Goal: Task Accomplishment & Management: Use online tool/utility

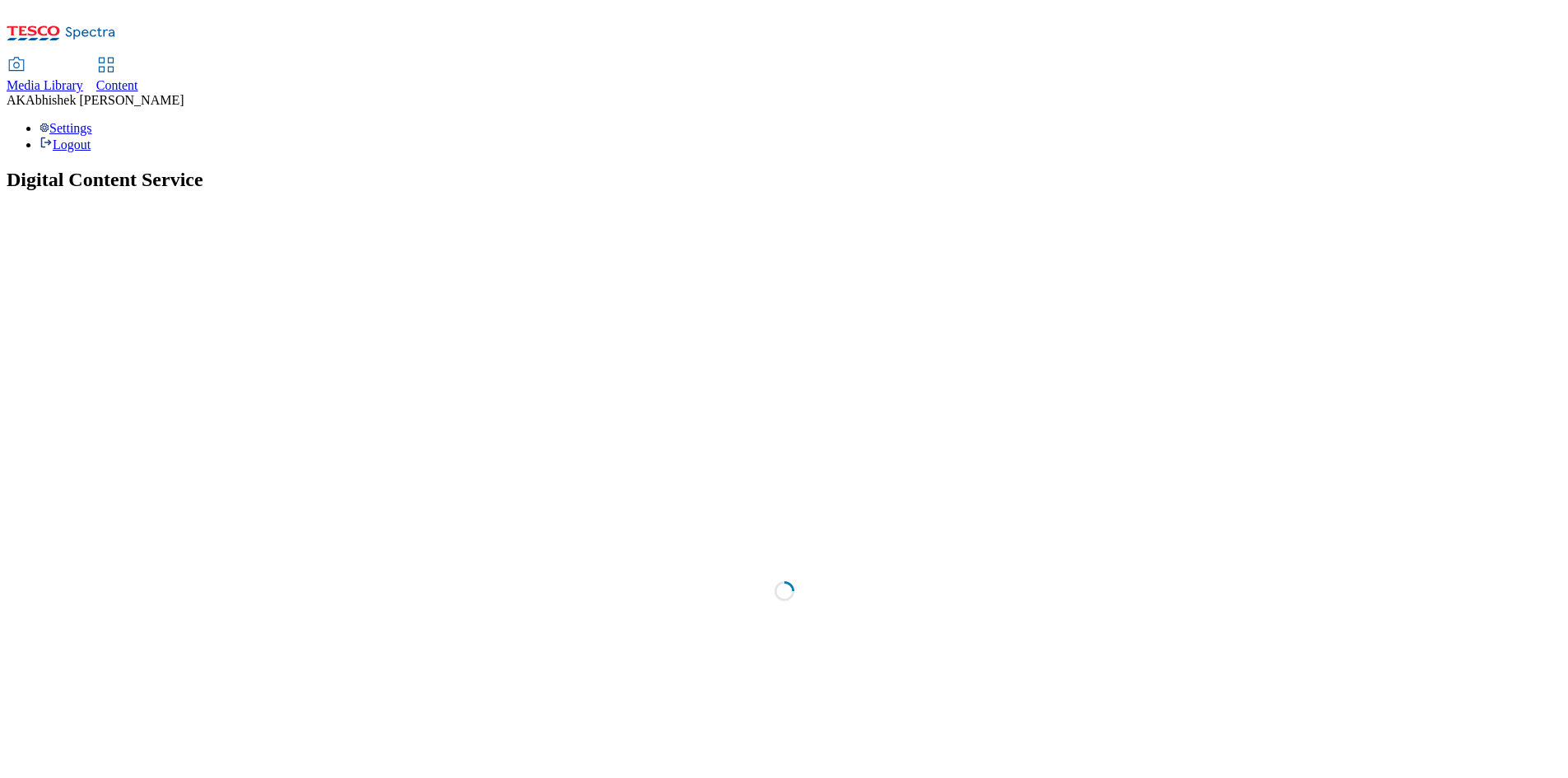
click at [138, 78] on span "Content" at bounding box center [117, 85] width 42 height 14
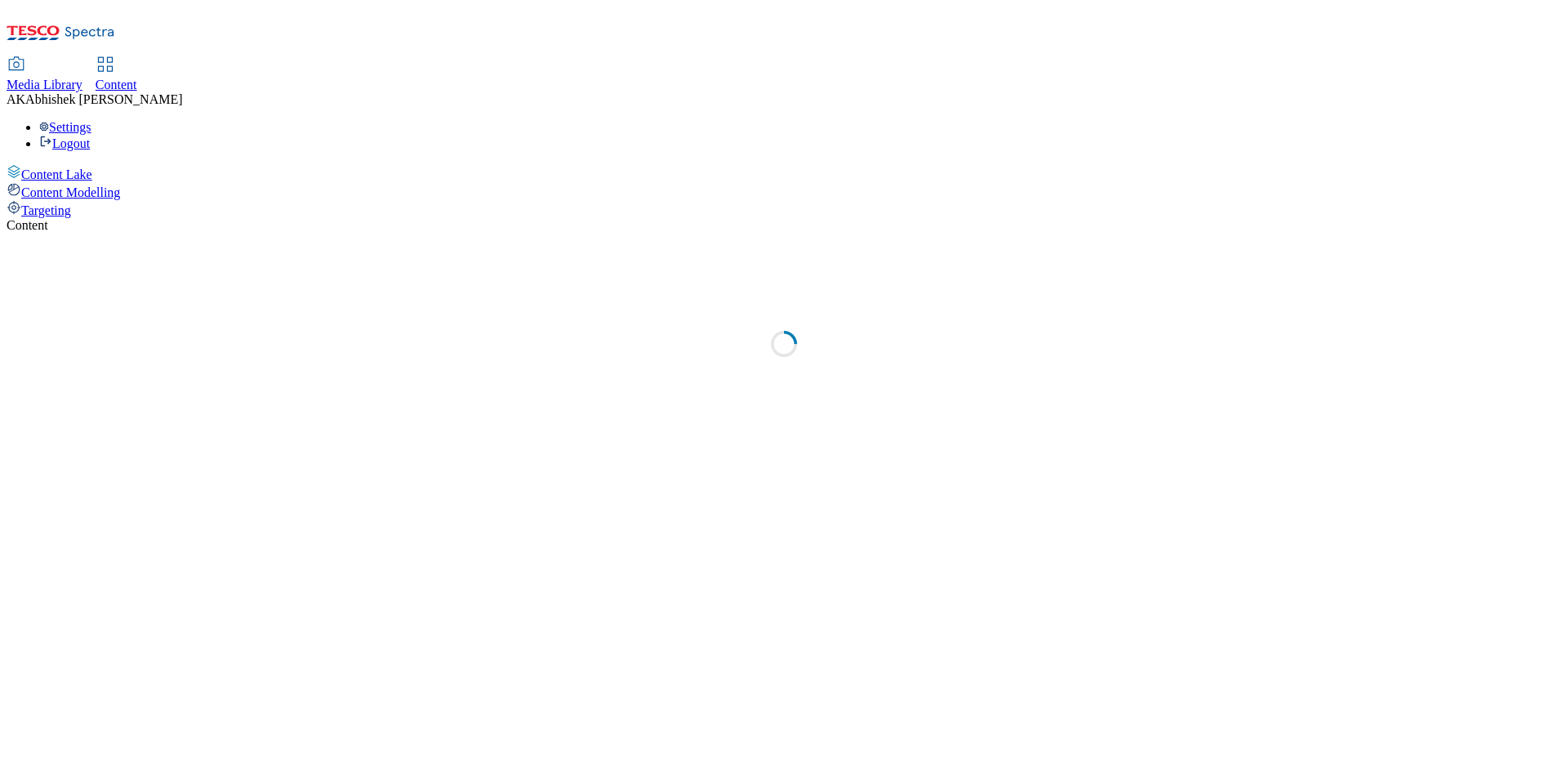
select select "ghs-uk"
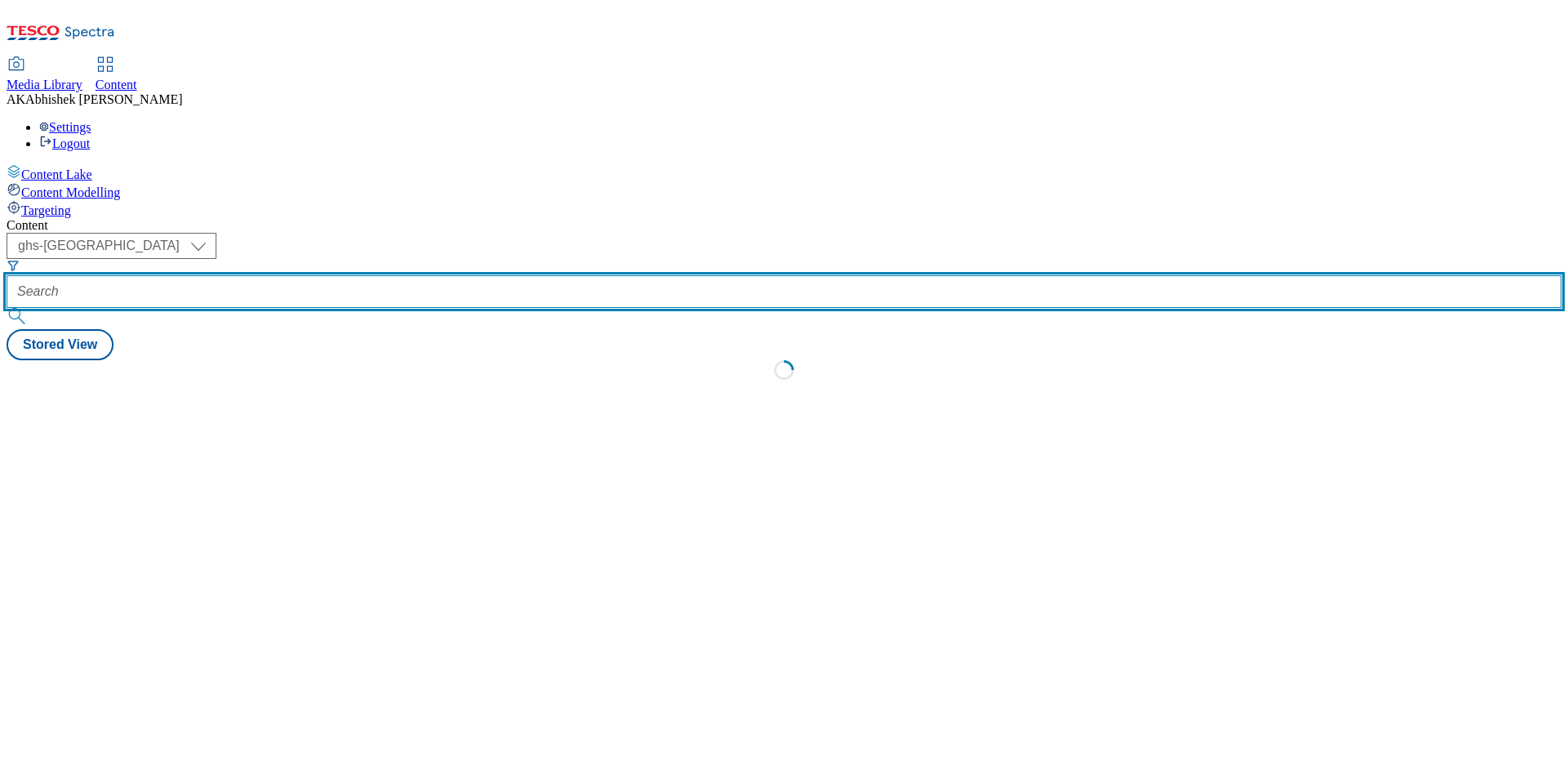
click at [418, 276] on input "text" at bounding box center [784, 291] width 1555 height 32
paste input "Abhishek.Kumar.ProcessTeam@dunnhumby.com"
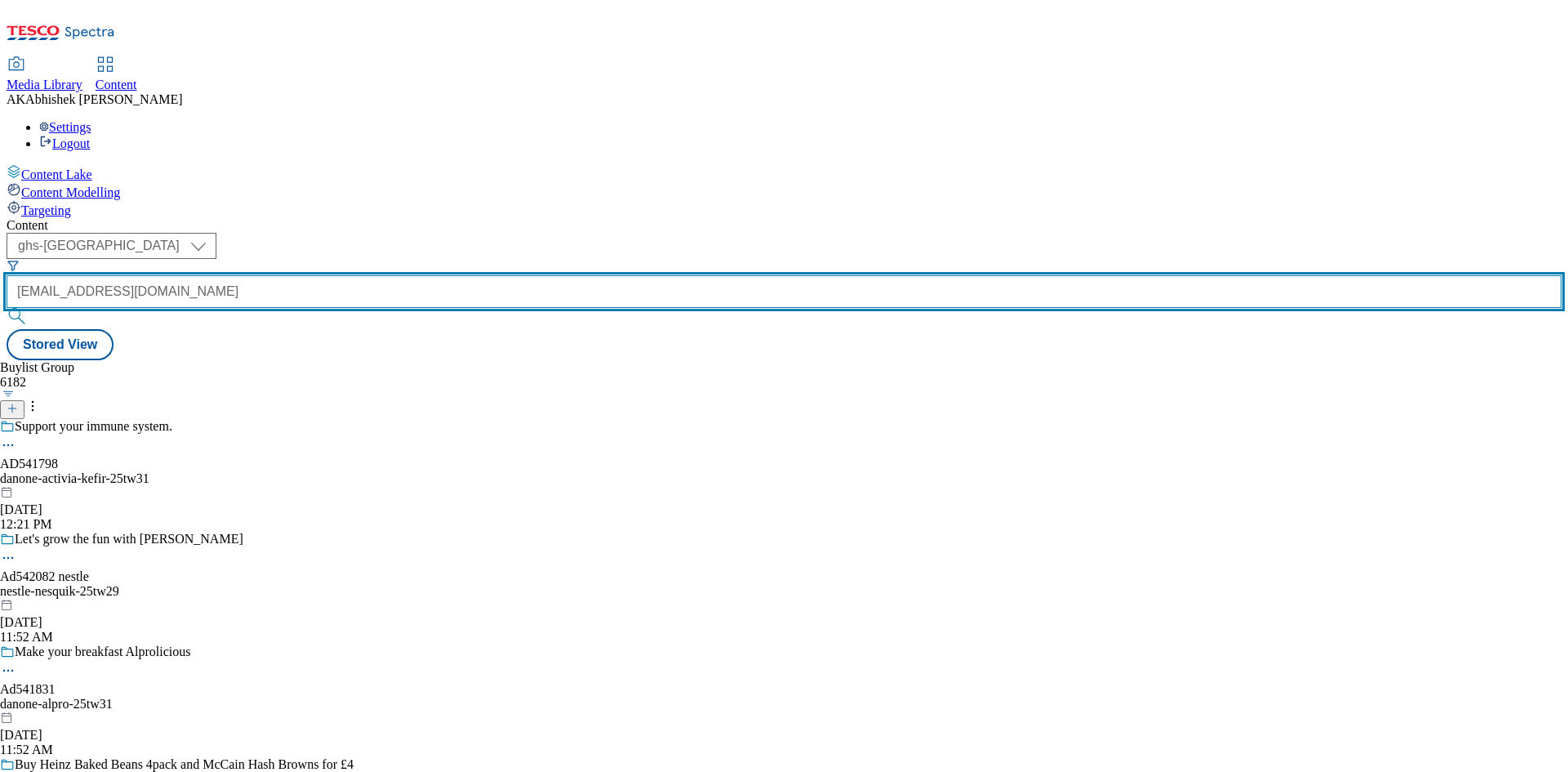
click at [387, 276] on input "Abhishek.Kumar.ProcessTeam@dunnhumby.com" at bounding box center [784, 291] width 1555 height 32
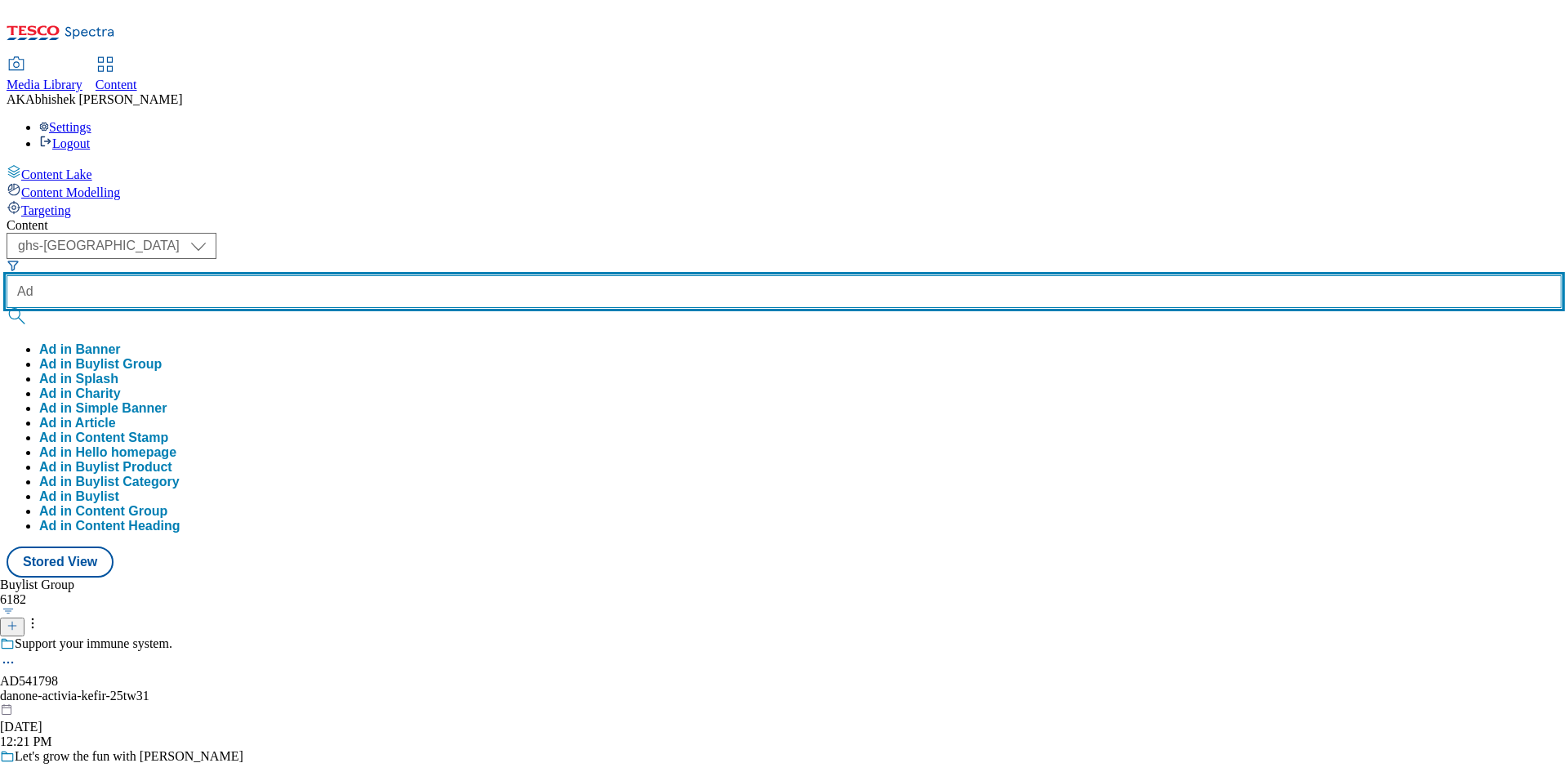
paste input "541831"
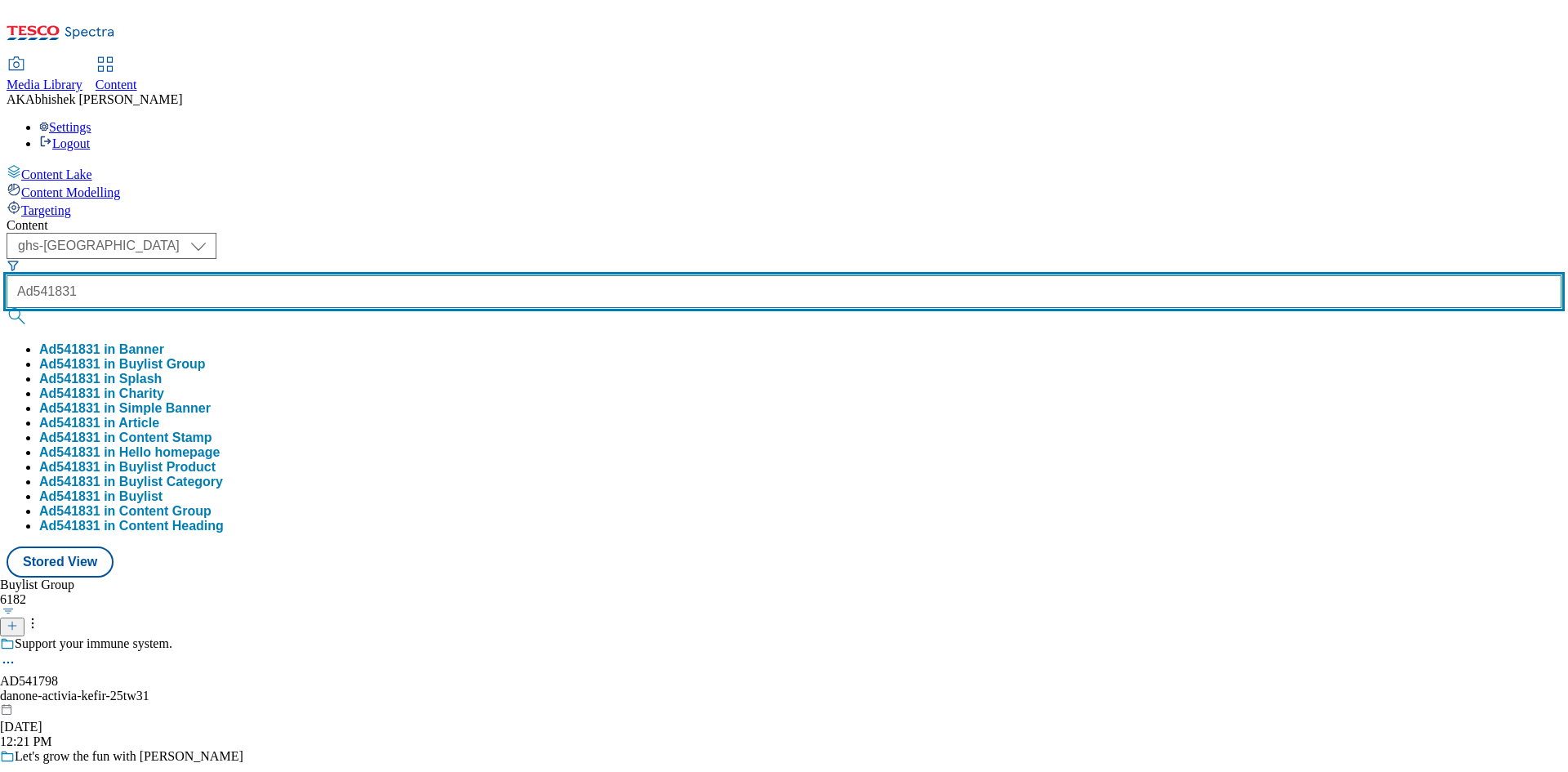
type input "Ad541831"
click at [7, 308] on button "submit" at bounding box center [18, 316] width 23 height 17
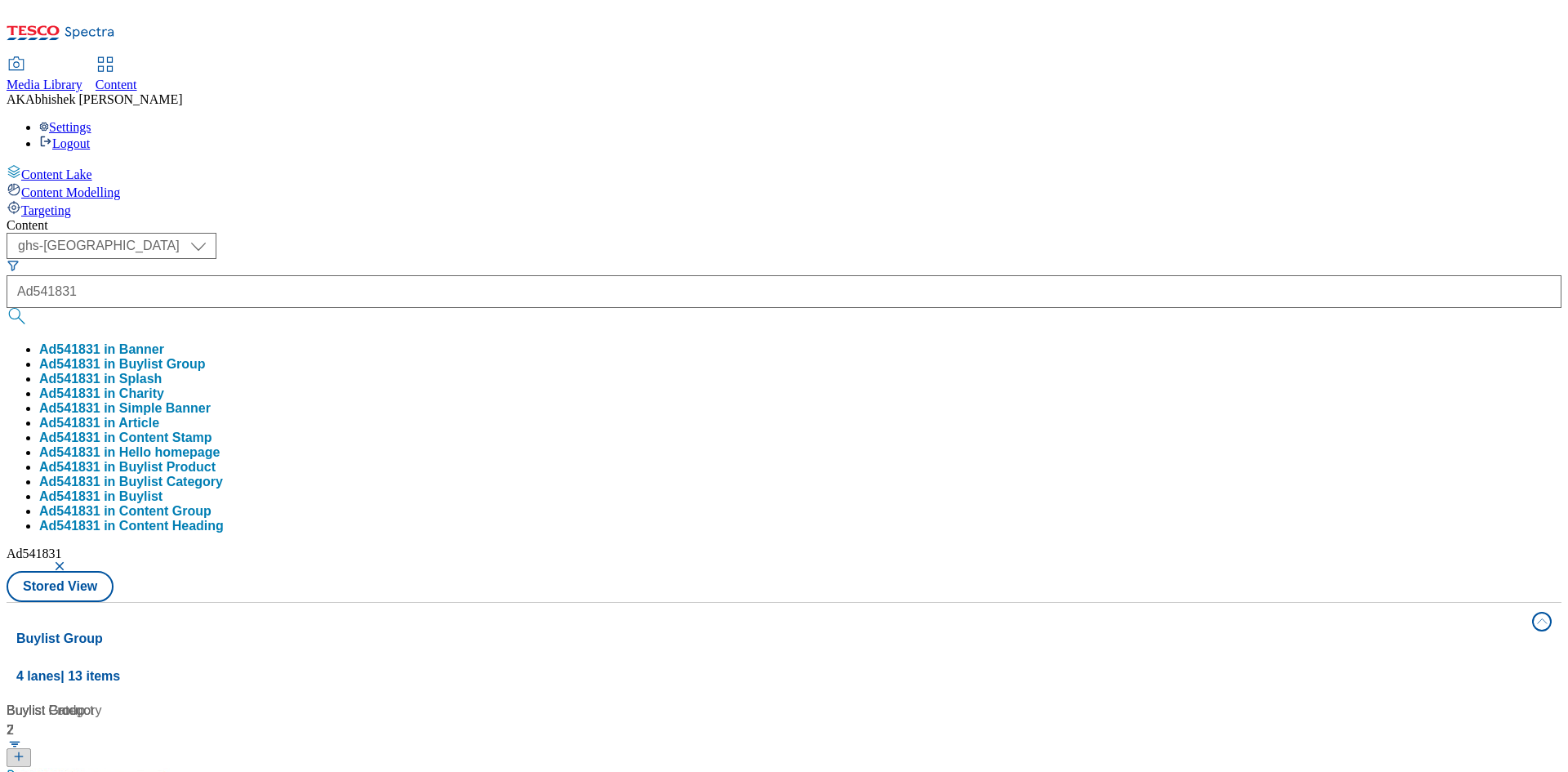
click at [715, 233] on div "( optional ) ghs-roi ghs-uk ghs-uk Ad541831 Ad541831 in Banner Ad541831 in Buyl…" at bounding box center [784, 417] width 1555 height 369
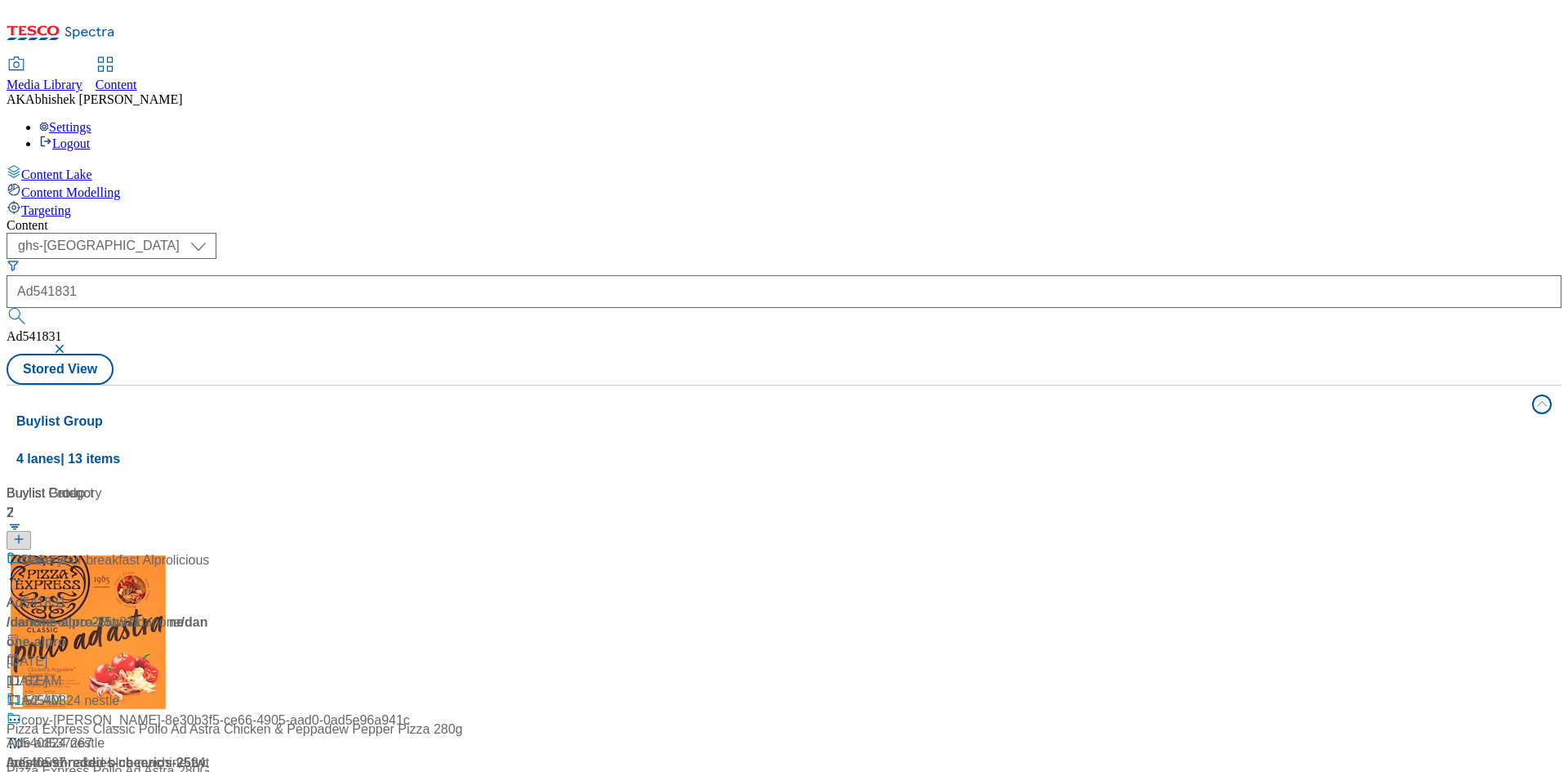
click at [211, 550] on div "Ad541831 / danone-alpro-25tw31 / danone Sep 9, 2025 11:52 AM" at bounding box center [108, 621] width 204 height 141
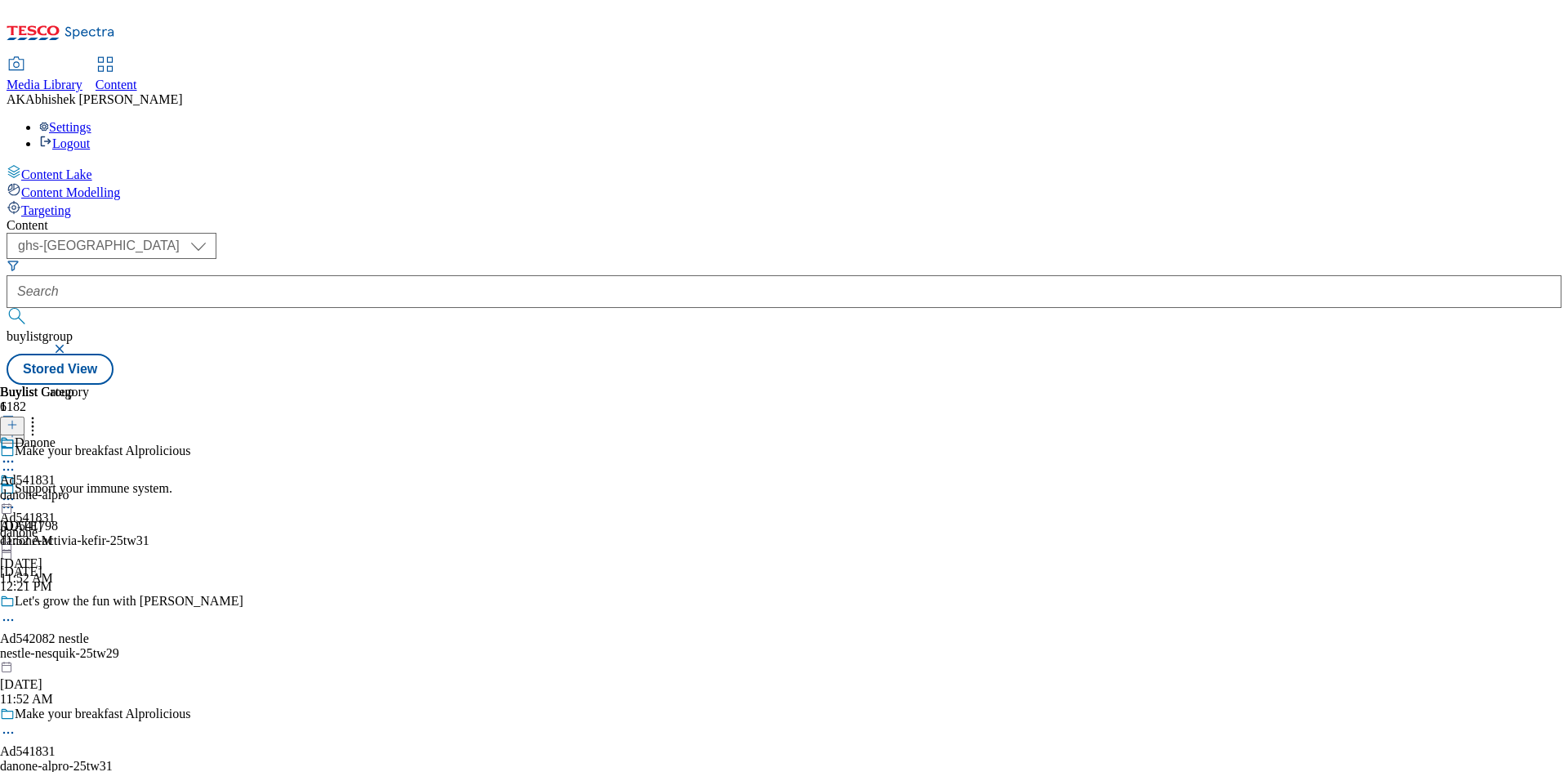
click at [17, 724] on icon at bounding box center [8, 732] width 17 height 17
click at [70, 761] on span "Edit" at bounding box center [60, 767] width 19 height 12
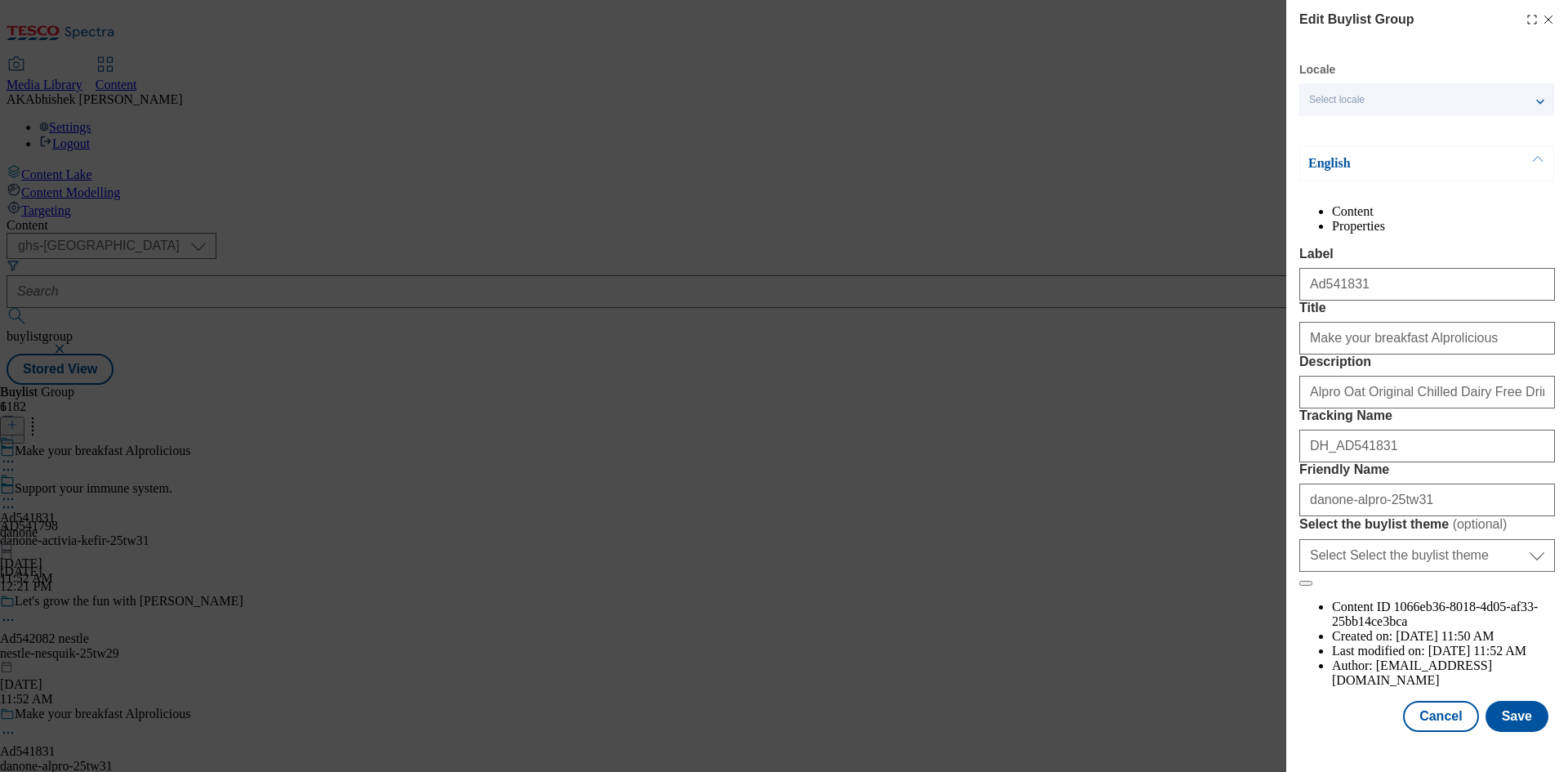
scroll to position [63, 0]
click at [1516, 720] on button "Save" at bounding box center [1517, 716] width 63 height 31
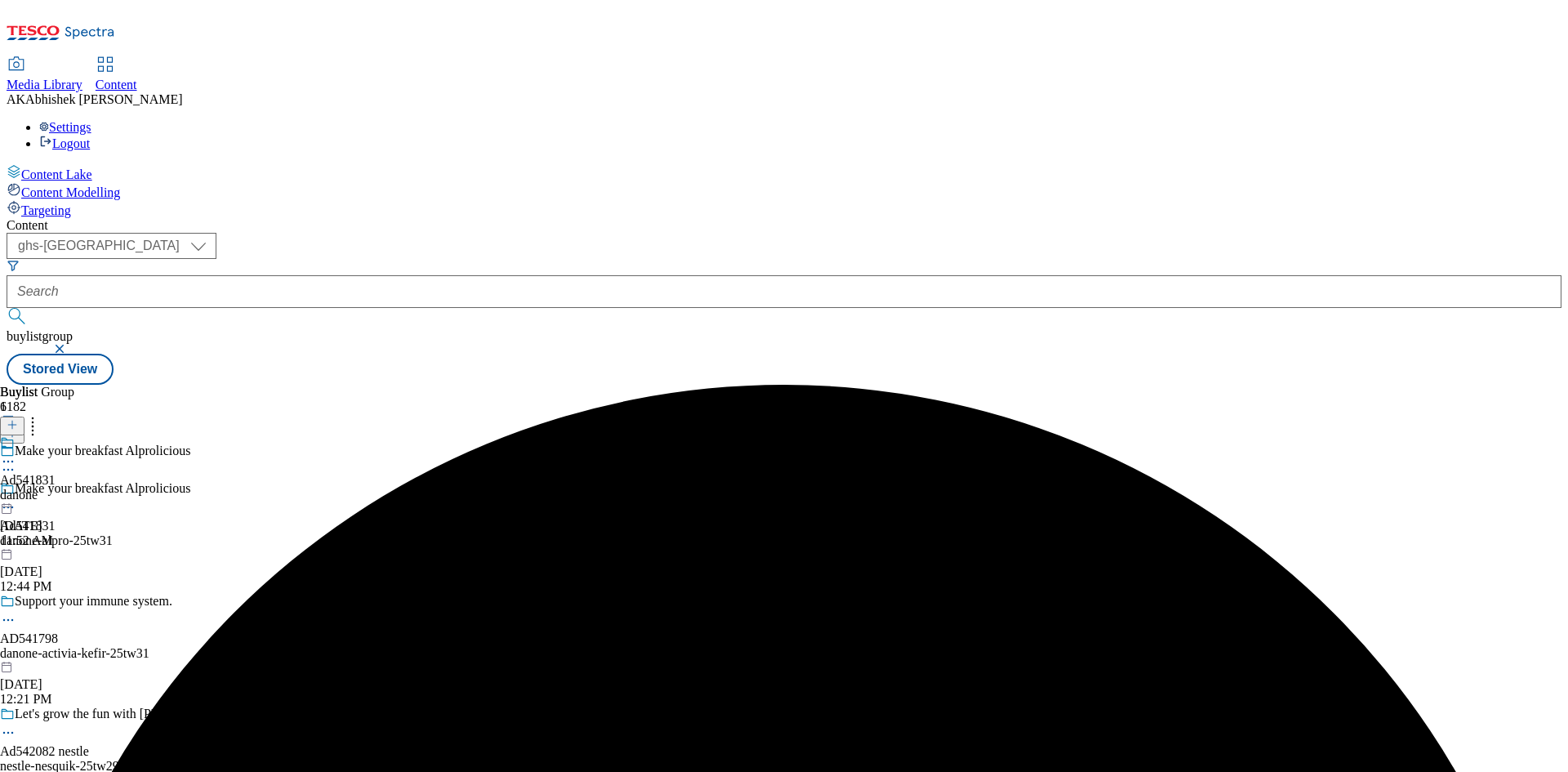
click at [17, 453] on icon at bounding box center [8, 462] width 17 height 17
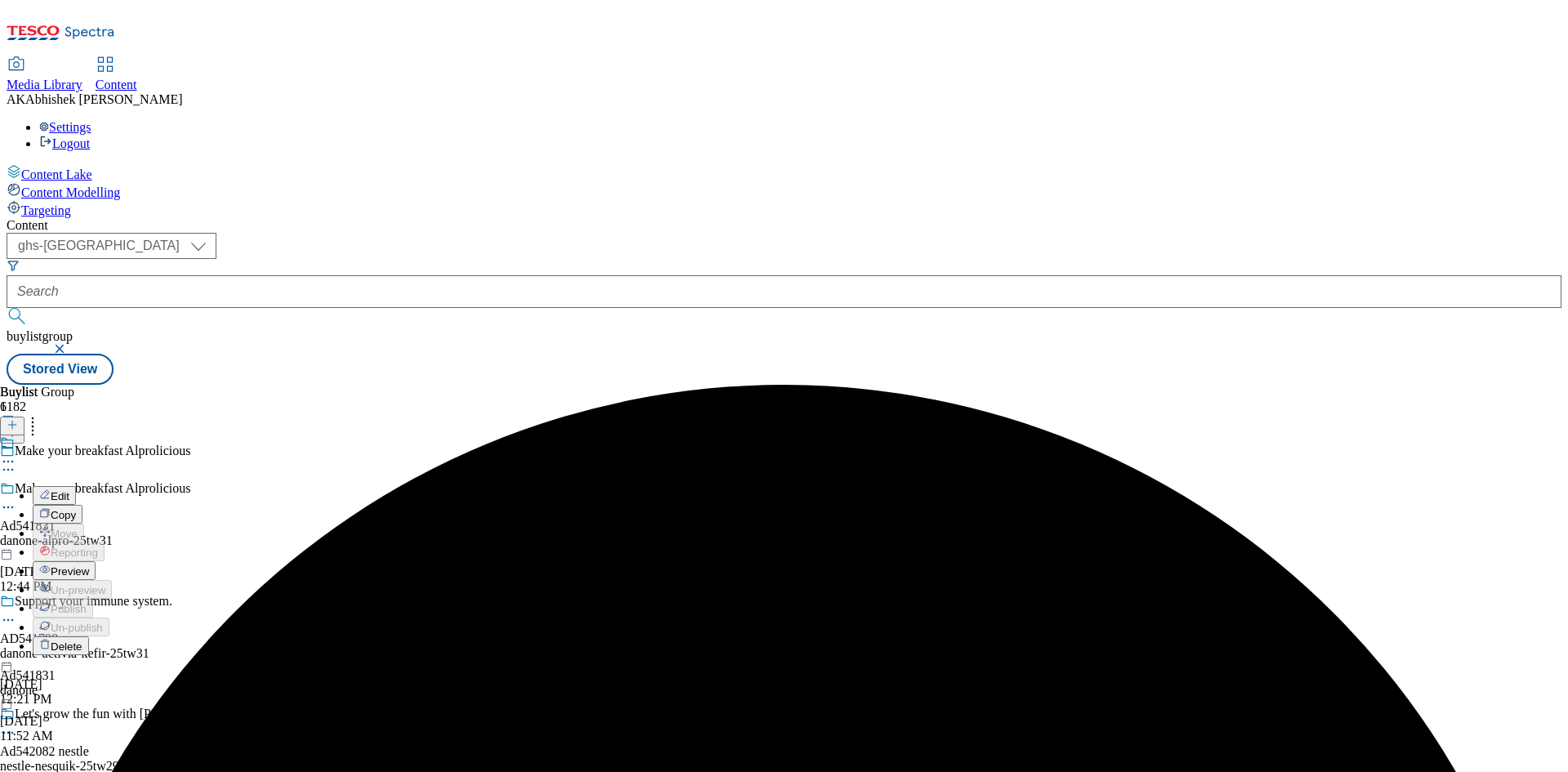
click at [70, 490] on span "Edit" at bounding box center [60, 496] width 19 height 12
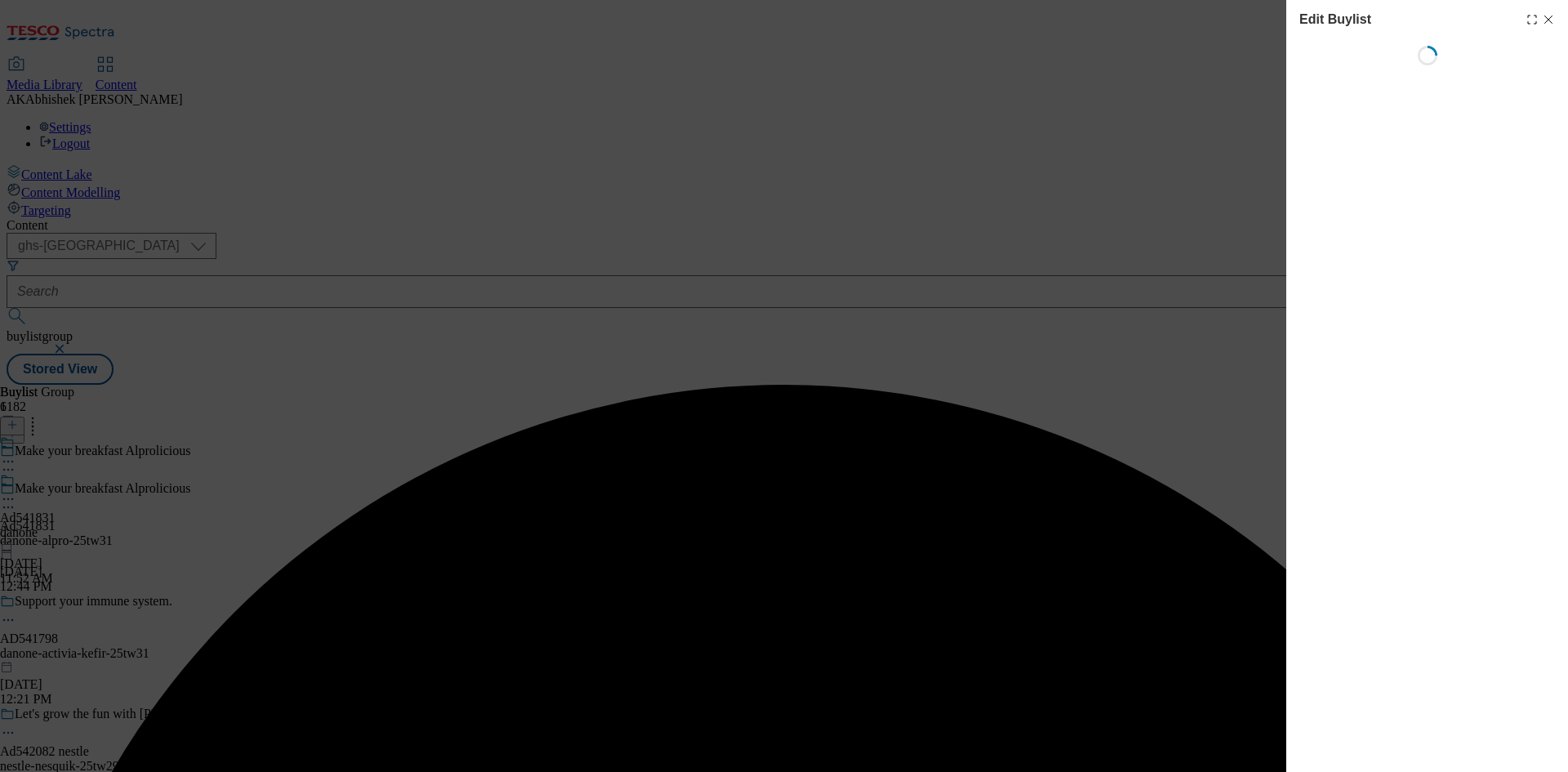
select select "tactical"
select select "supplier funded short term 1-3 weeks"
select select "dunnhumby"
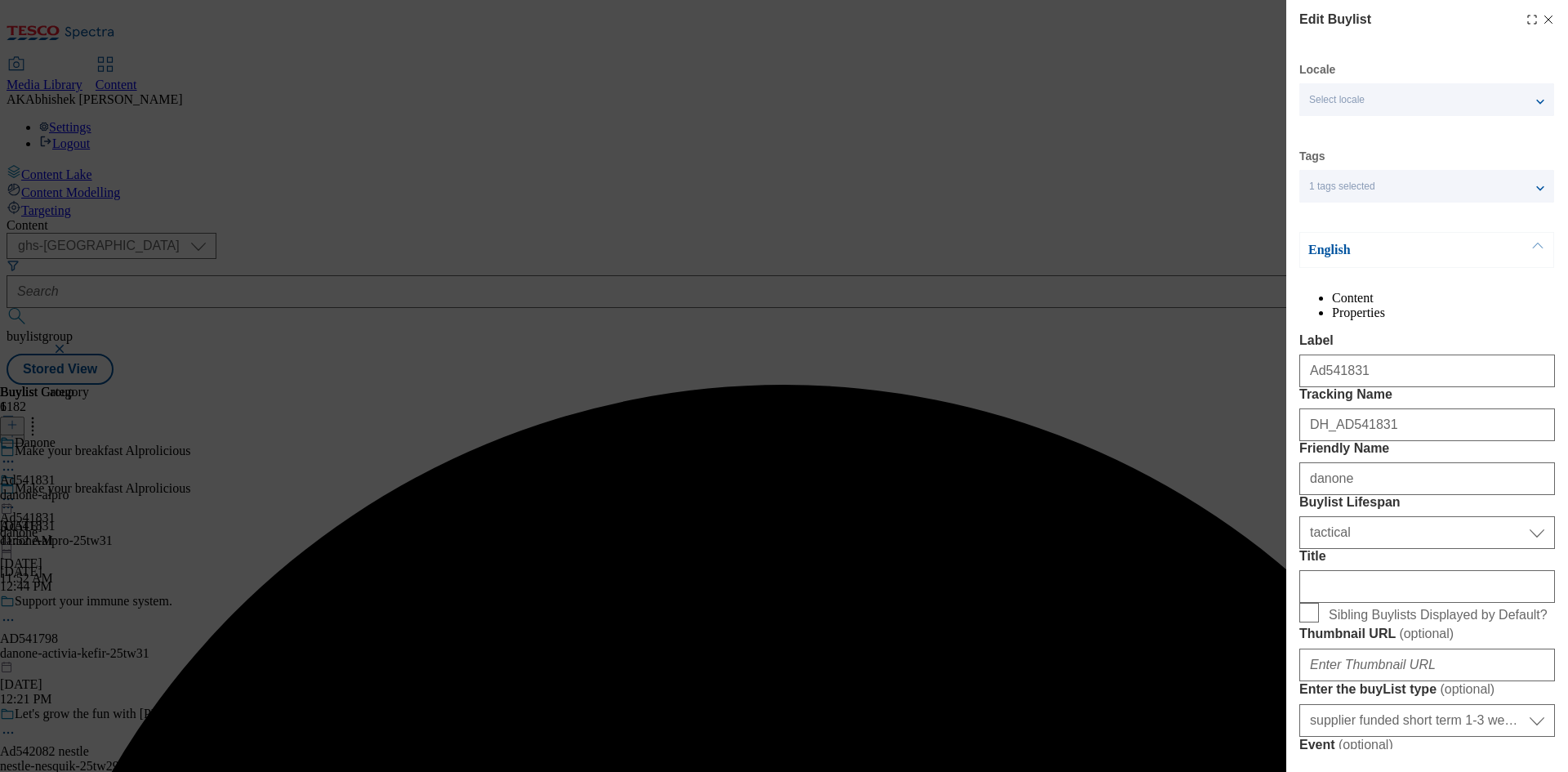
select select "Banner"
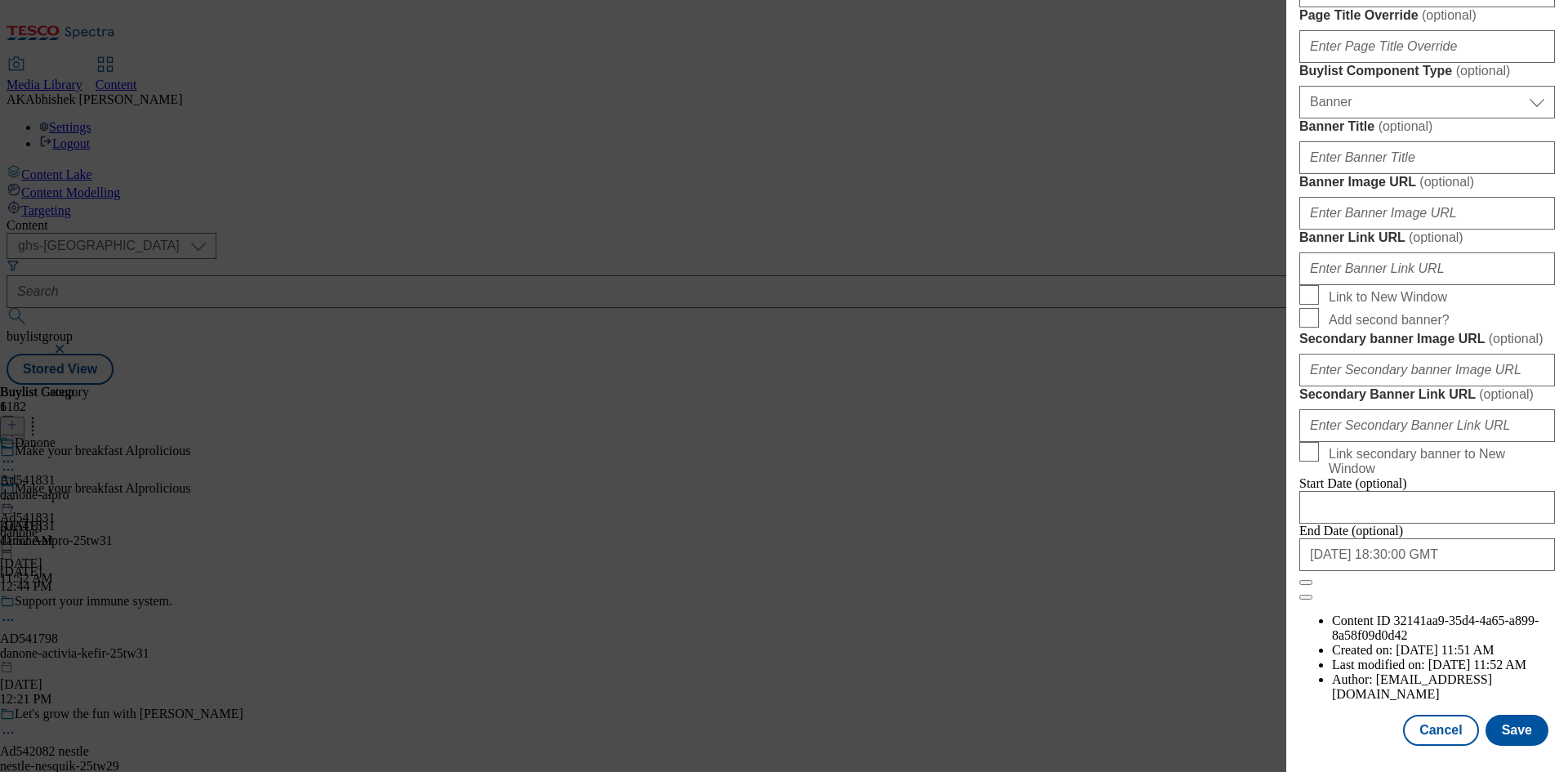
scroll to position [1690, 0]
click at [1501, 724] on button "Save" at bounding box center [1517, 729] width 63 height 31
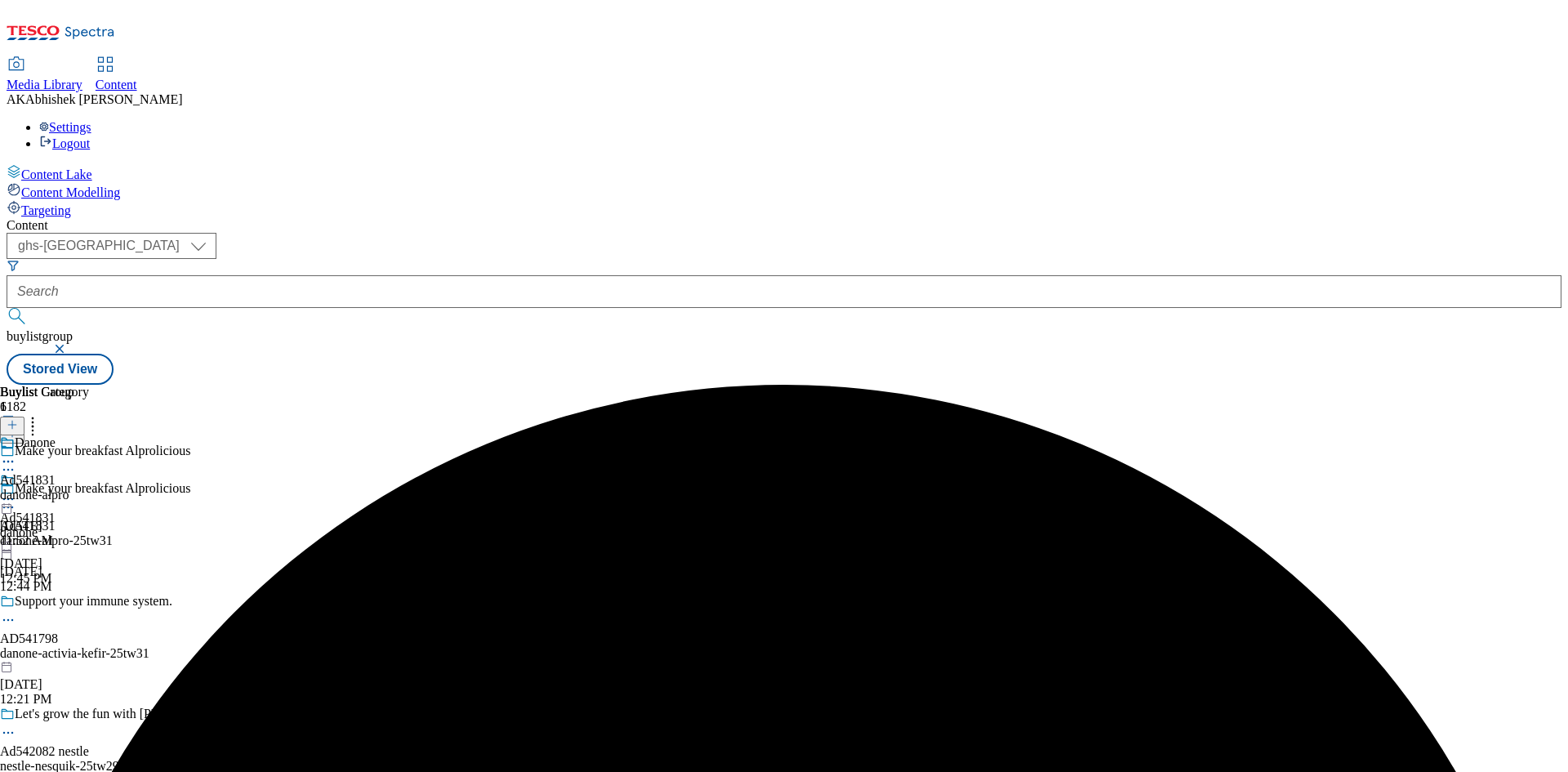
click at [17, 453] on icon at bounding box center [8, 462] width 17 height 17
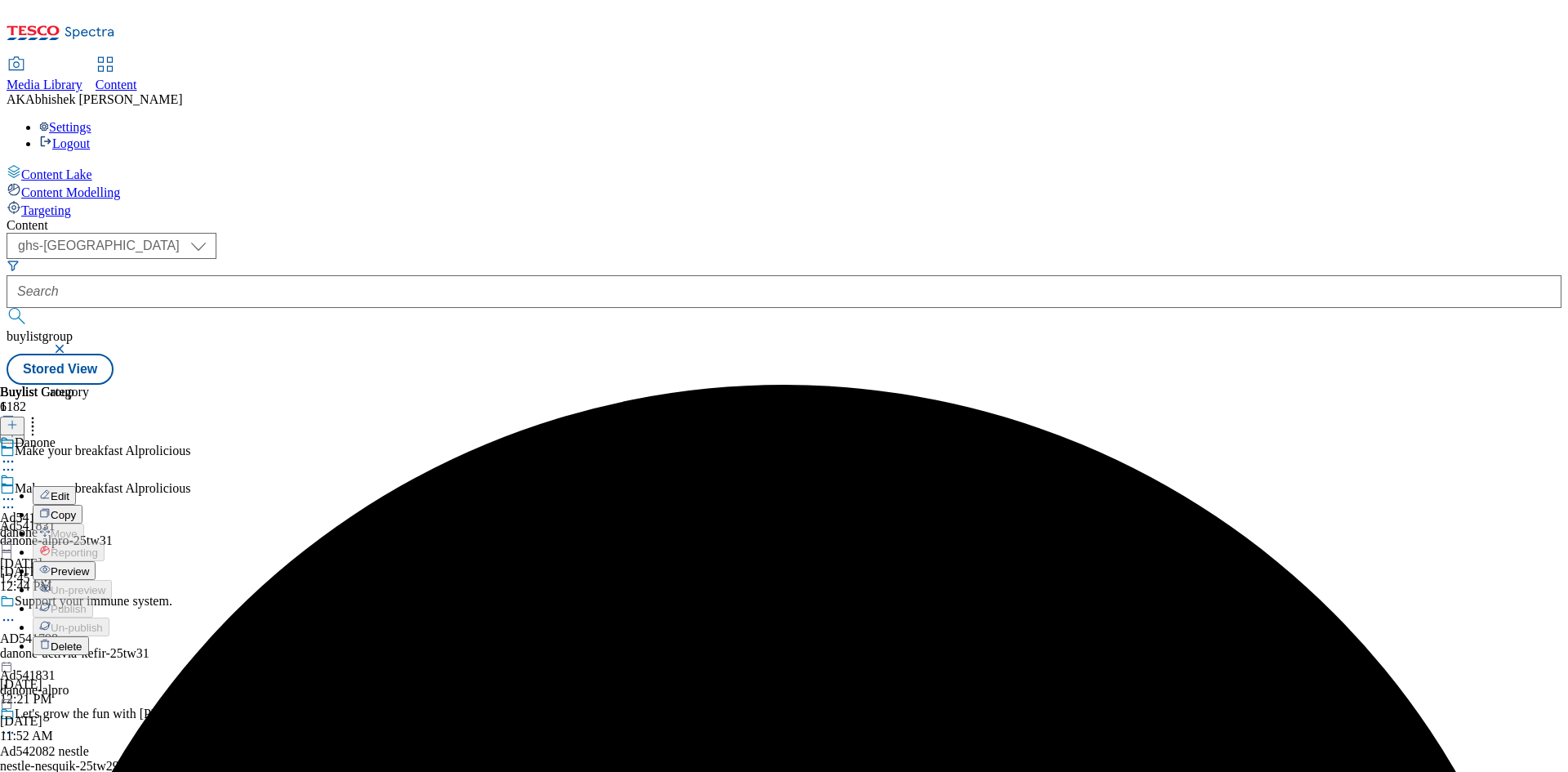
click at [70, 490] on span "Edit" at bounding box center [60, 496] width 19 height 12
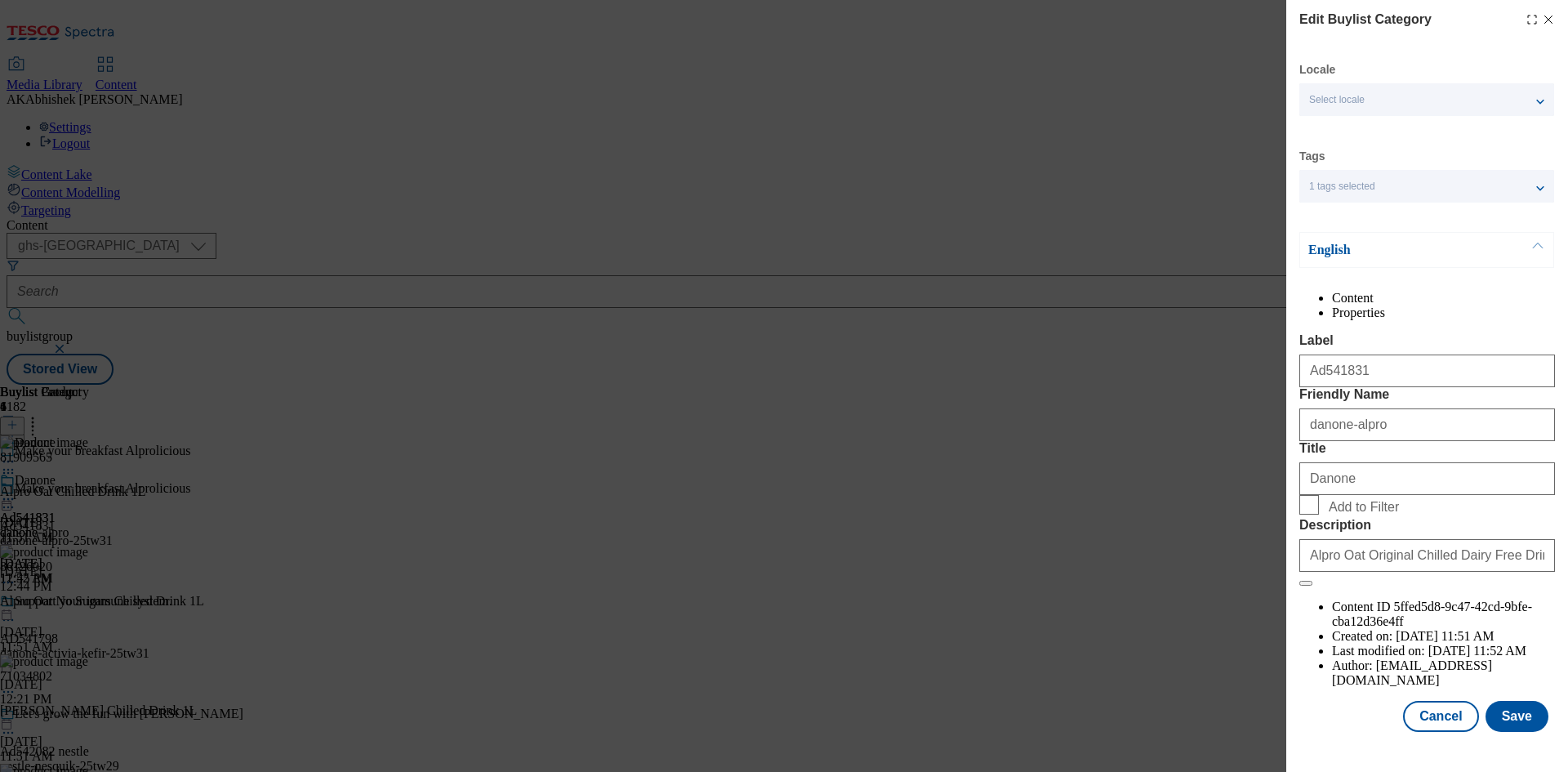
scroll to position [31, 0]
click at [1513, 730] on button "Save" at bounding box center [1517, 716] width 63 height 31
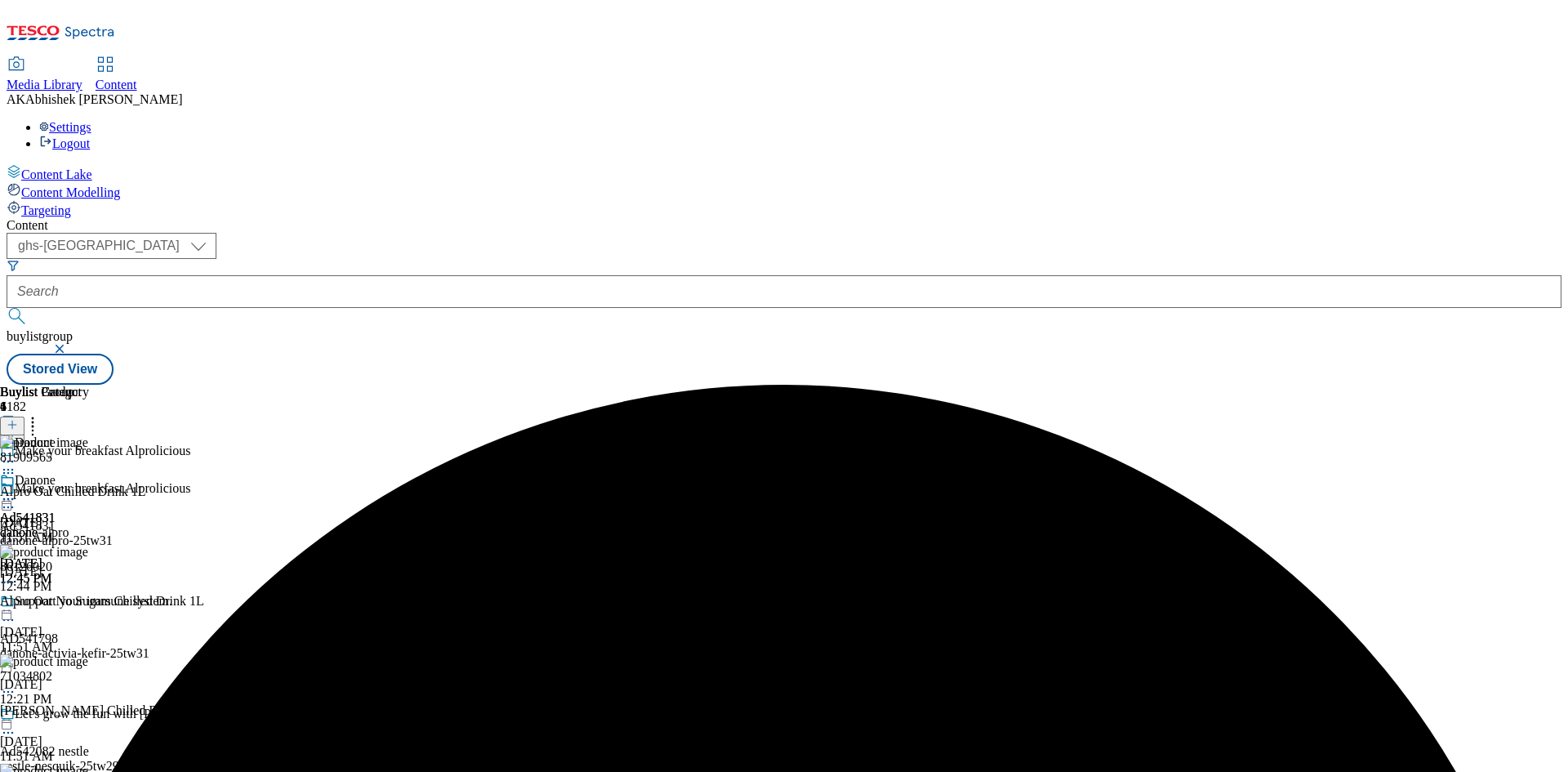
click at [89, 472] on div "Danone Ad541831 danone-alpro Sep 9, 2025 12:45 PM" at bounding box center [45, 529] width 89 height 113
click at [17, 491] on icon at bounding box center [8, 499] width 17 height 17
click at [89, 602] on span "Preview" at bounding box center [70, 608] width 38 height 12
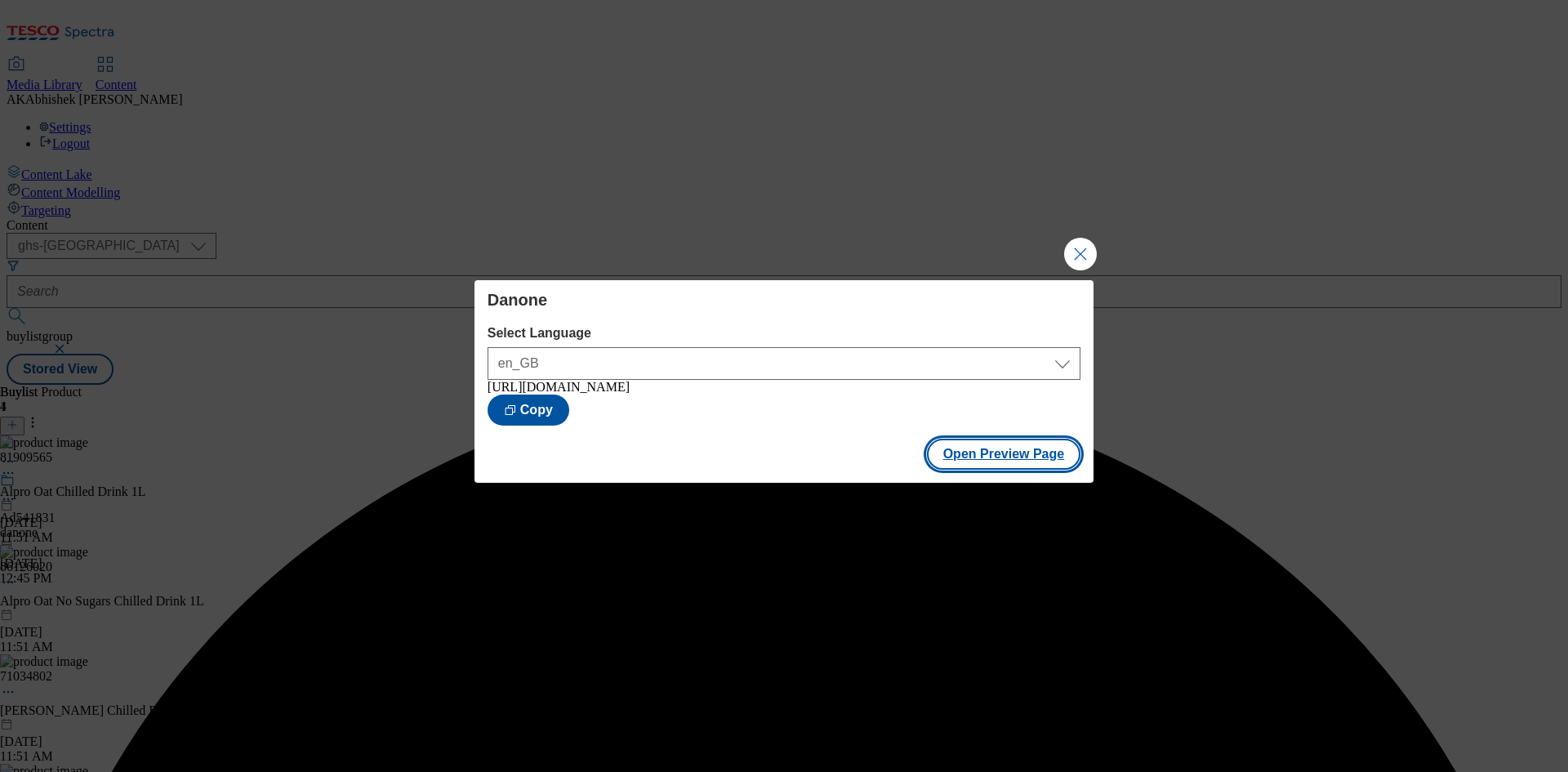
click at [993, 455] on button "Open Preview Page" at bounding box center [1004, 453] width 155 height 31
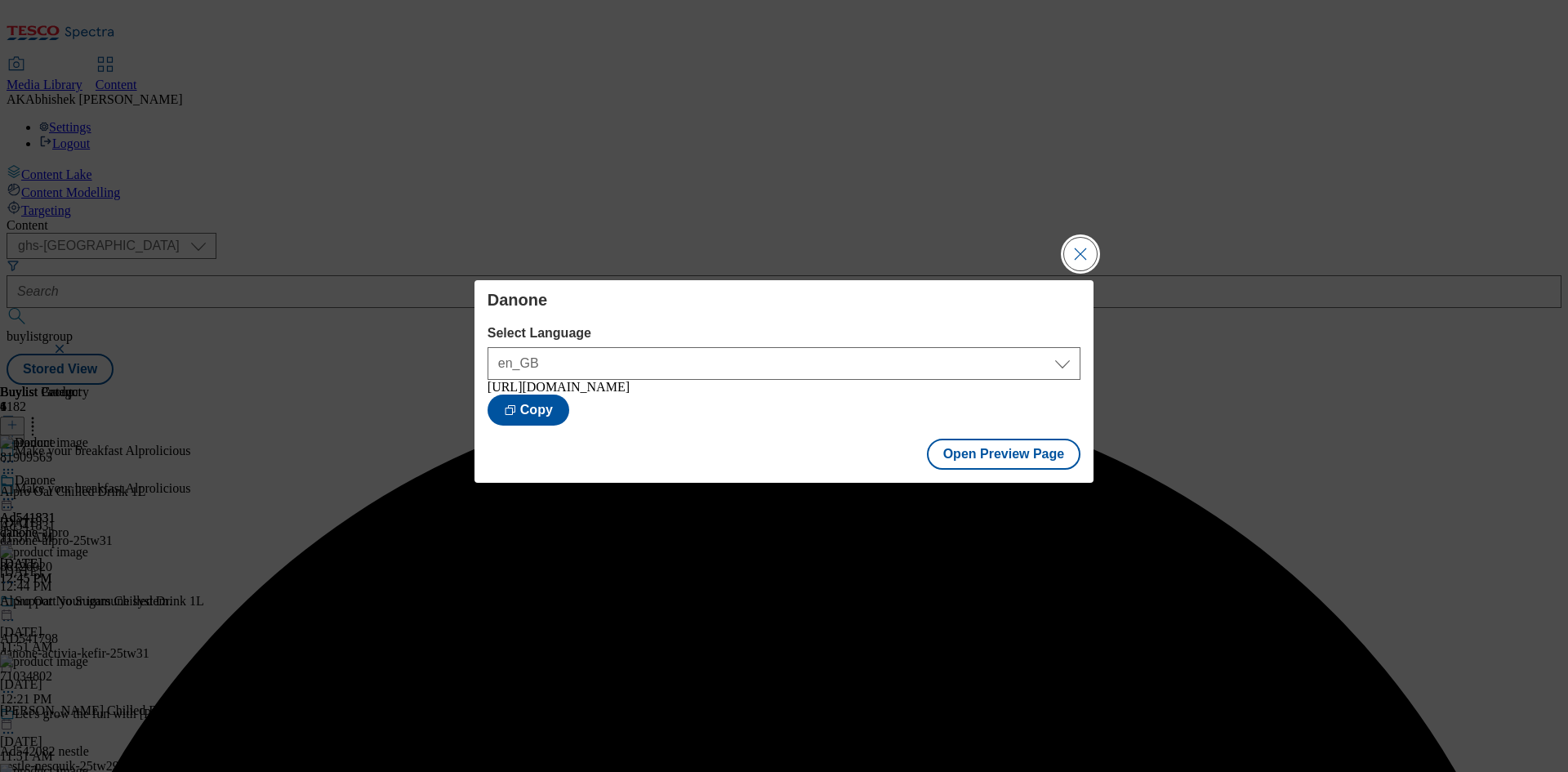
click at [1086, 260] on button "Close Modal" at bounding box center [1080, 253] width 32 height 32
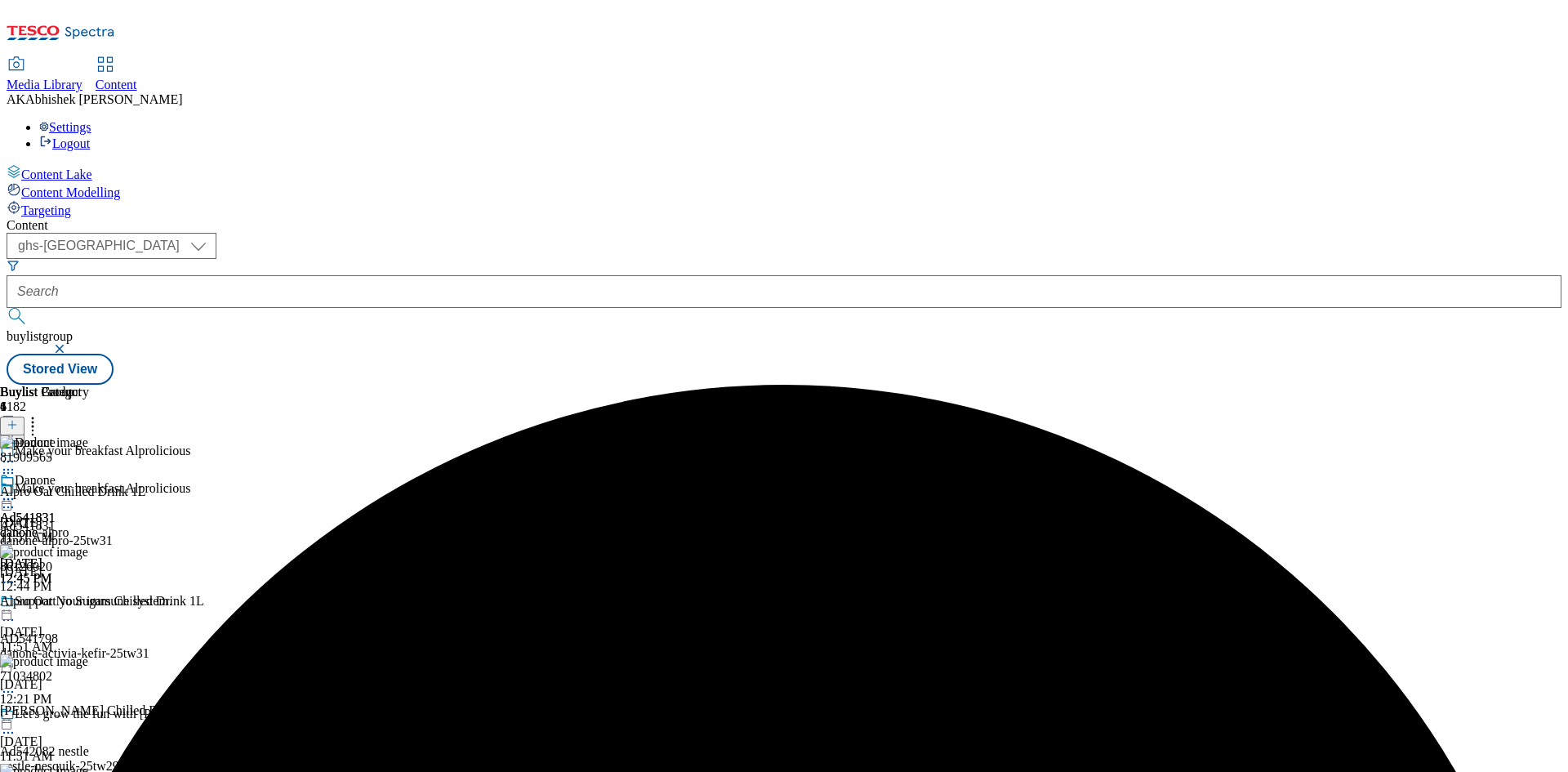
click at [17, 491] on icon at bounding box center [8, 499] width 17 height 17
click at [87, 659] on span "Publish" at bounding box center [68, 664] width 36 height 12
